Goal: Complete application form

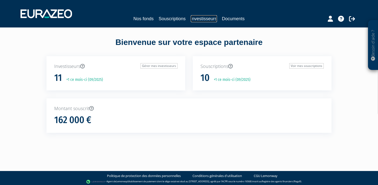
click at [199, 20] on link "Investisseurs" at bounding box center [204, 18] width 26 height 7
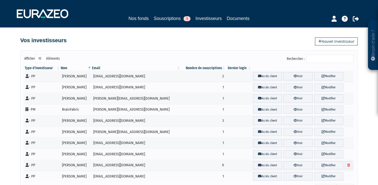
click at [176, 23] on div "Nos fonds Souscriptions 1 Investisseurs Documents" at bounding box center [189, 19] width 235 height 8
click at [176, 22] on div "Nos fonds Souscriptions 1 Investisseurs Documents" at bounding box center [189, 19] width 235 height 8
click at [179, 18] on link "Souscriptions 1" at bounding box center [172, 18] width 37 height 7
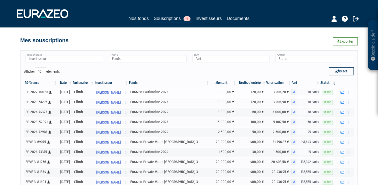
scroll to position [64, 0]
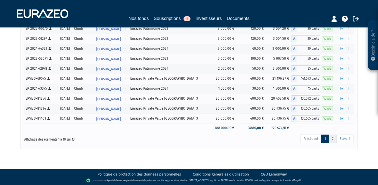
click at [332, 138] on link "2" at bounding box center [333, 139] width 8 height 9
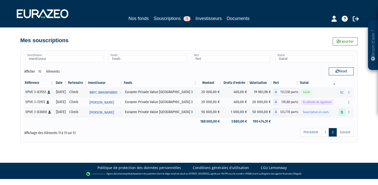
scroll to position [0, 0]
click at [343, 113] on icon at bounding box center [342, 112] width 3 height 3
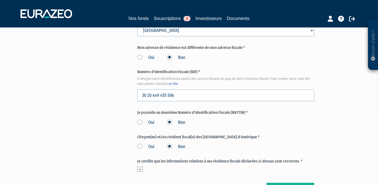
scroll to position [607, 0]
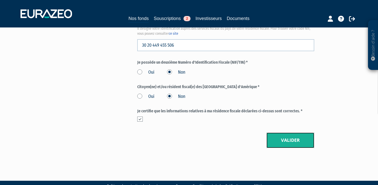
click at [294, 133] on button "Valider" at bounding box center [291, 141] width 48 height 16
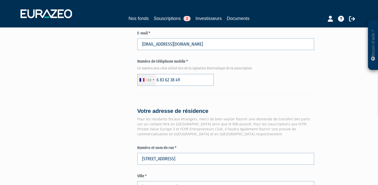
scroll to position [325, 0]
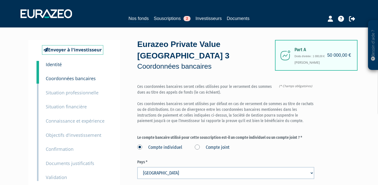
scroll to position [111, 0]
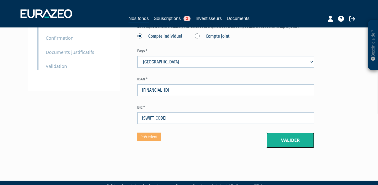
click at [293, 133] on button "Valider" at bounding box center [291, 141] width 48 height 16
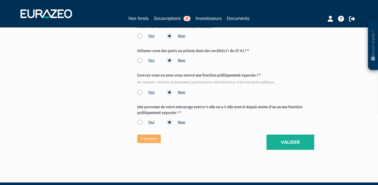
scroll to position [302, 0]
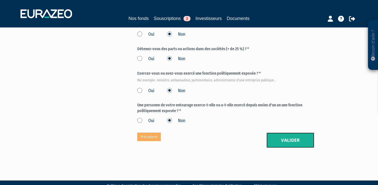
click at [289, 133] on button "Valider" at bounding box center [291, 141] width 48 height 16
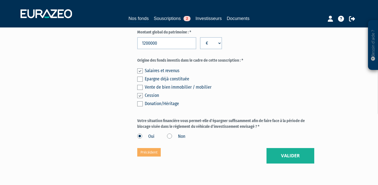
scroll to position [414, 0]
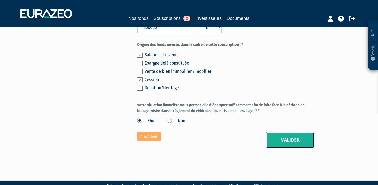
click at [280, 133] on button "Valider" at bounding box center [291, 141] width 48 height 16
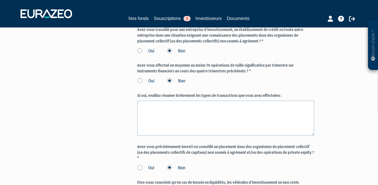
scroll to position [549, 0]
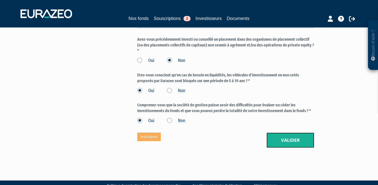
click at [291, 133] on button "Valider" at bounding box center [291, 141] width 48 height 16
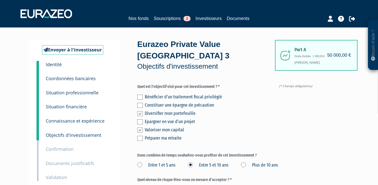
scroll to position [154, 0]
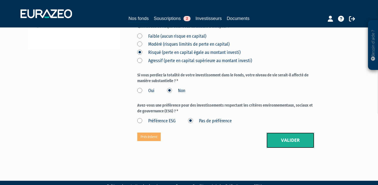
click at [286, 137] on button "Valider" at bounding box center [291, 141] width 48 height 16
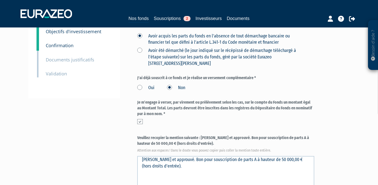
scroll to position [231, 0]
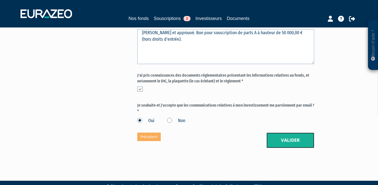
click at [272, 133] on button "Valider" at bounding box center [291, 141] width 48 height 16
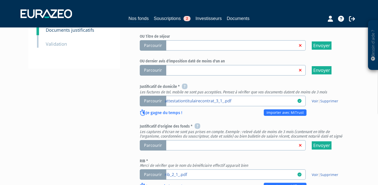
scroll to position [145, 0]
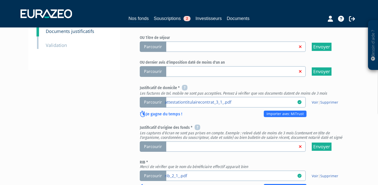
click at [152, 142] on span "Parcourir" at bounding box center [153, 147] width 27 height 11
click at [0, 0] on input "Parcourir" at bounding box center [0, 0] width 0 height 0
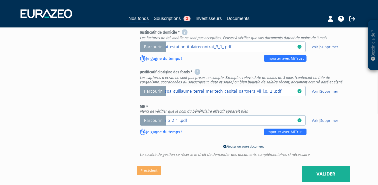
scroll to position [199, 0]
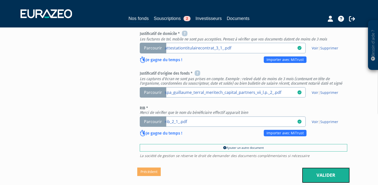
click at [321, 169] on link "Valider" at bounding box center [326, 176] width 48 height 16
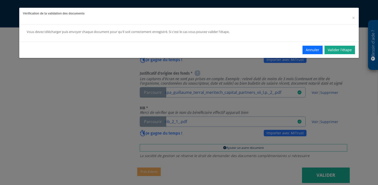
click at [349, 46] on div "Annuler Valider l'étape" at bounding box center [189, 50] width 340 height 16
click at [347, 48] on link "Valider l'étape" at bounding box center [340, 50] width 31 height 9
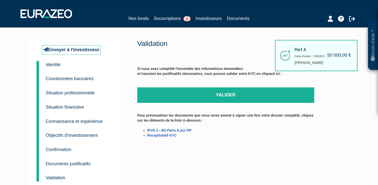
click at [241, 86] on div "Si vous avez complété l'ensemble des informations demandées et transmis les jus…" at bounding box center [225, 104] width 177 height 86
click at [239, 93] on link "Valider" at bounding box center [225, 96] width 177 height 16
